Goal: Communication & Community: Answer question/provide support

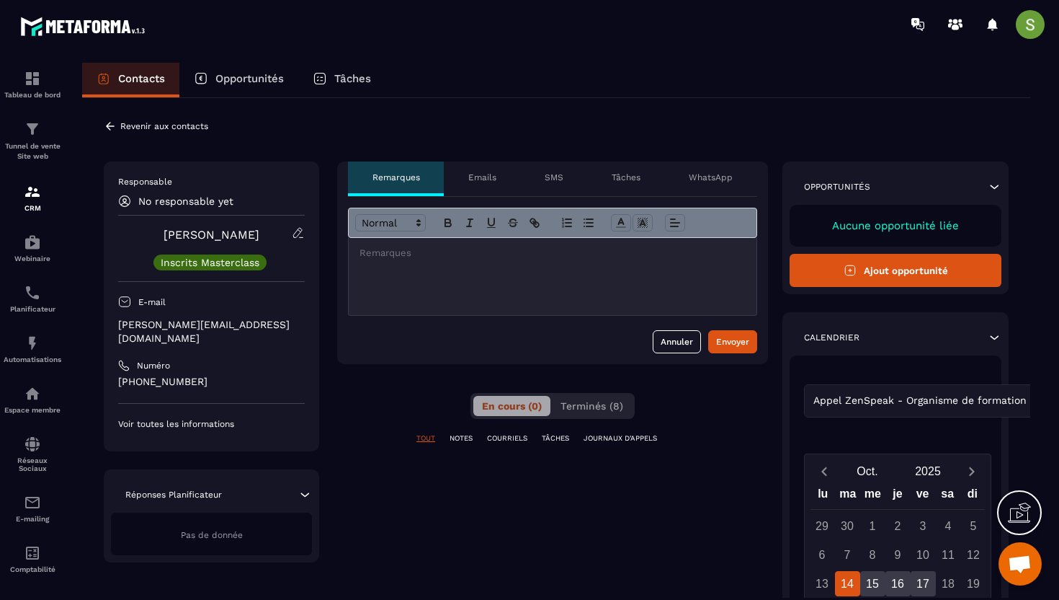
click at [264, 321] on p "[PERSON_NAME][EMAIL_ADDRESS][DOMAIN_NAME]" at bounding box center [211, 331] width 187 height 27
copy div "[PERSON_NAME][EMAIL_ADDRESS][DOMAIN_NAME]"
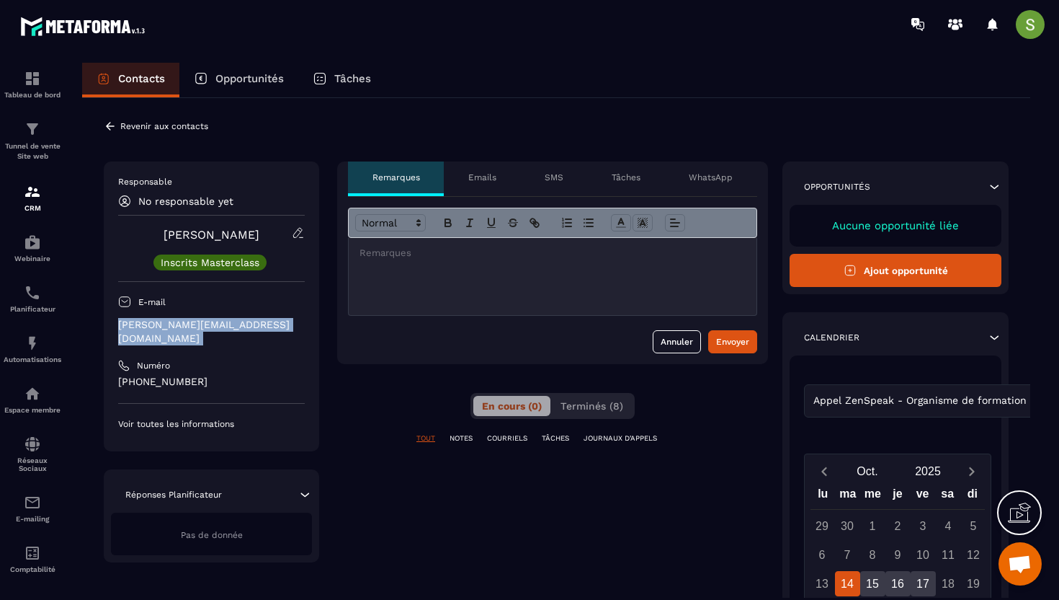
copy div "[PERSON_NAME][EMAIL_ADDRESS][DOMAIN_NAME]"
click at [365, 282] on div at bounding box center [553, 276] width 408 height 77
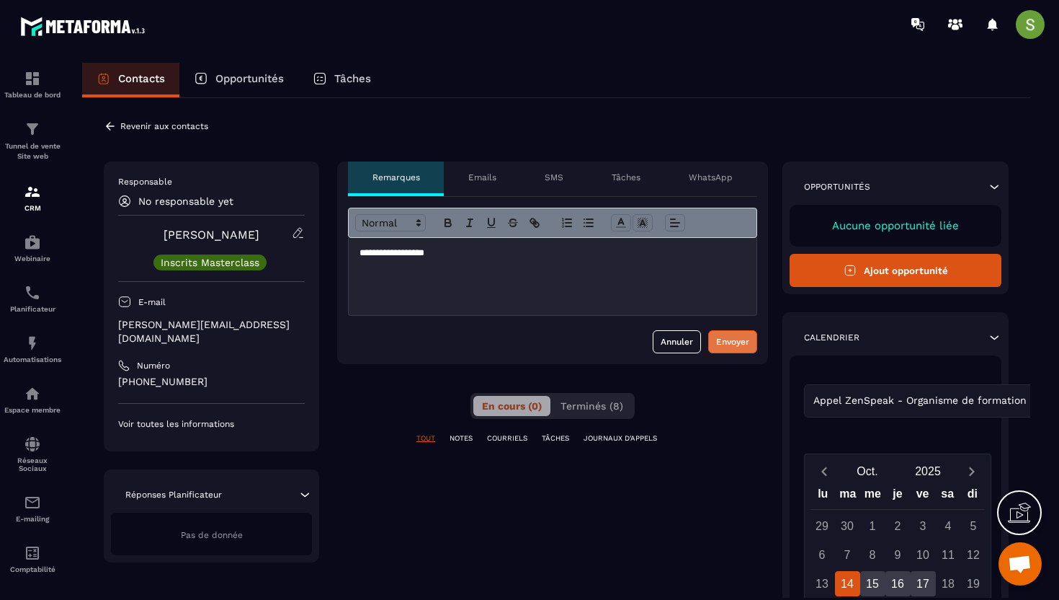
click at [716, 343] on div "Envoyer" at bounding box center [732, 341] width 33 height 14
